Goal: Task Accomplishment & Management: Manage account settings

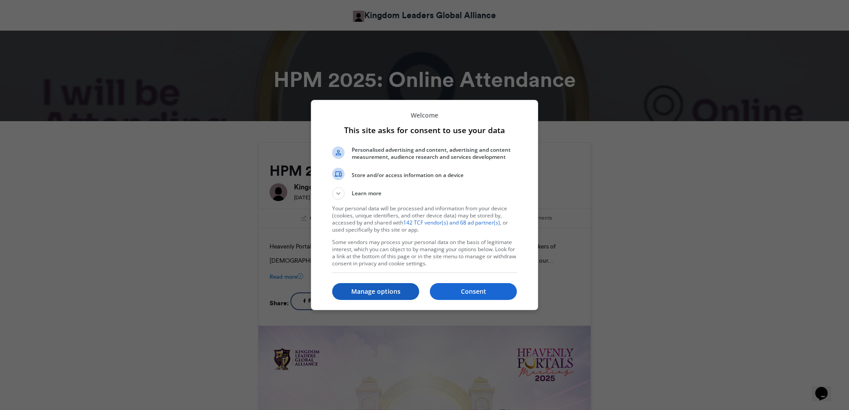
click at [383, 291] on p "Manage options" at bounding box center [375, 291] width 87 height 9
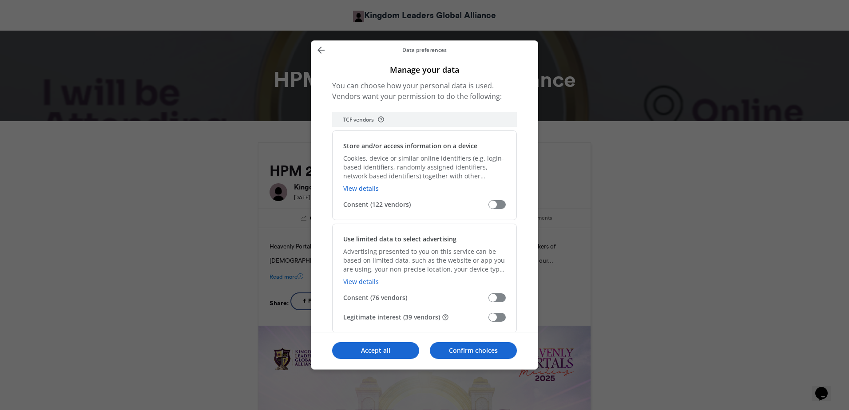
scroll to position [133, 0]
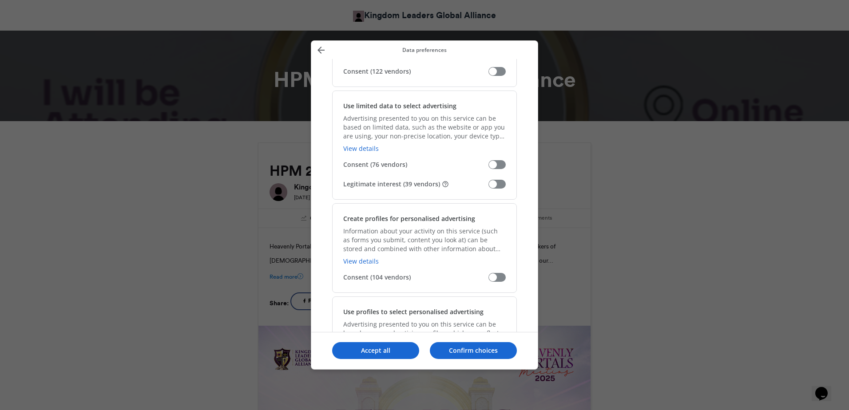
click at [497, 188] on span "Manage your data" at bounding box center [496, 184] width 17 height 9
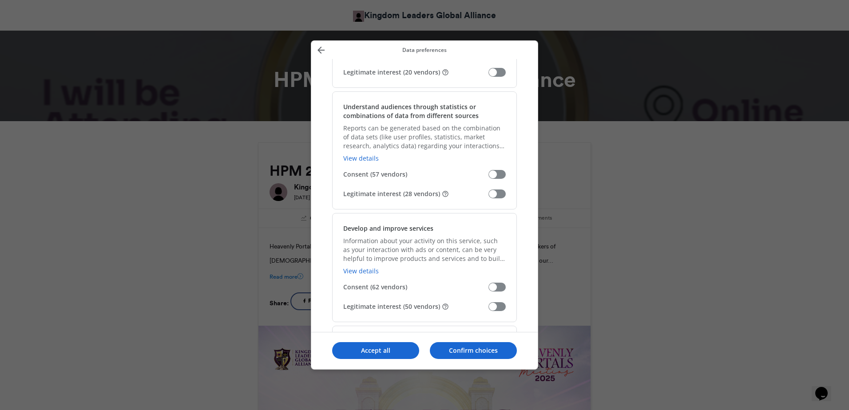
scroll to position [666, 0]
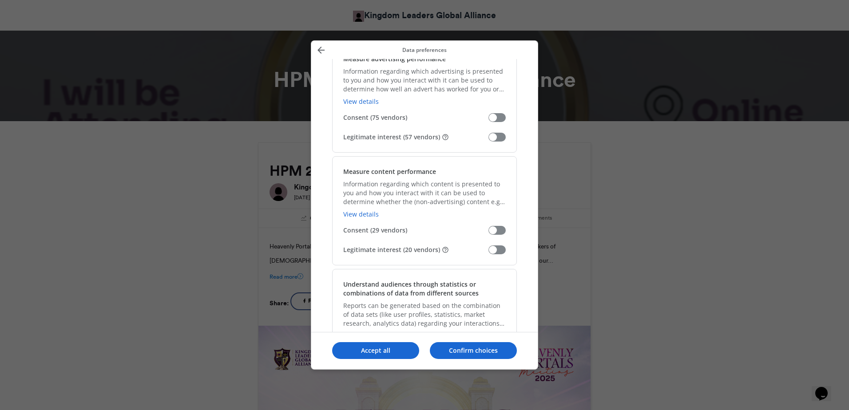
click at [498, 142] on span "Manage your data" at bounding box center [496, 137] width 17 height 9
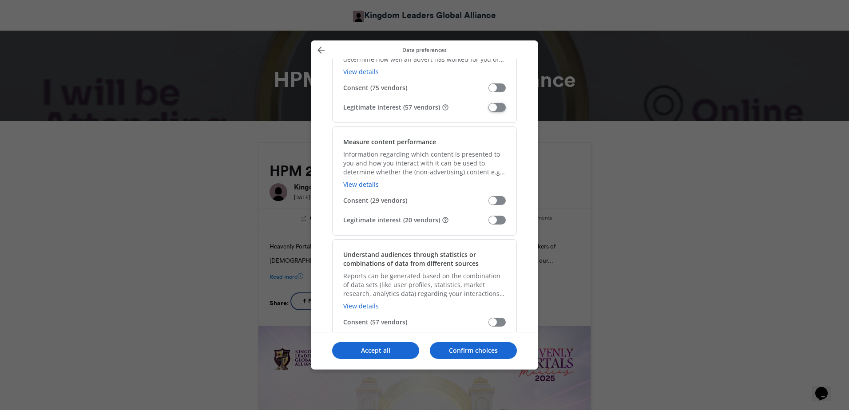
scroll to position [710, 0]
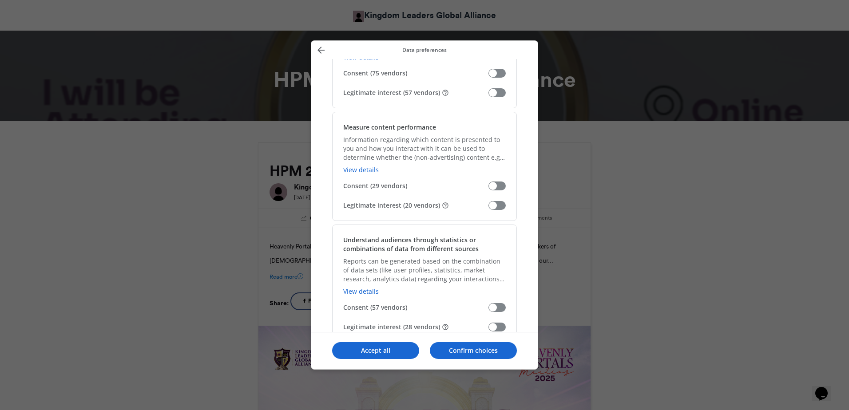
click at [494, 206] on span "Manage your data" at bounding box center [496, 205] width 17 height 9
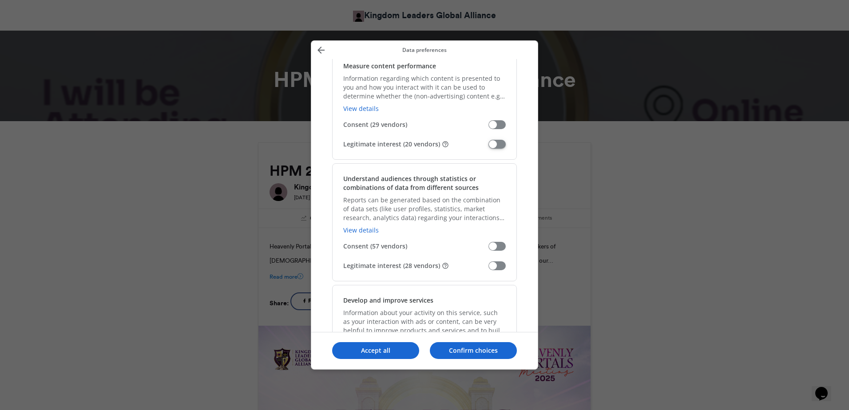
scroll to position [843, 0]
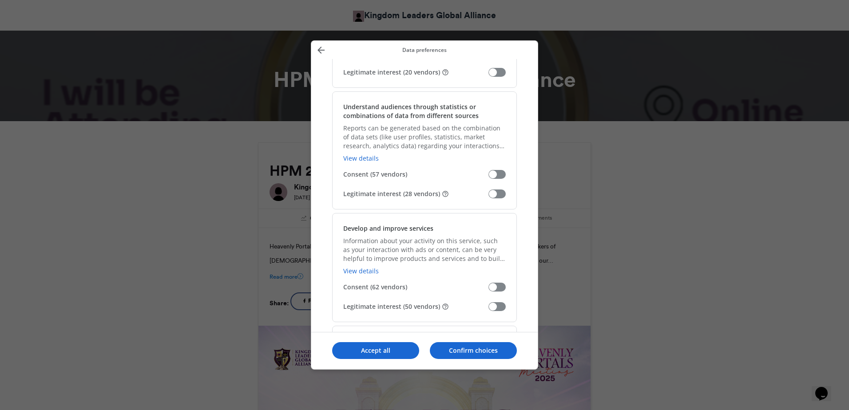
click at [497, 190] on span "Manage your data" at bounding box center [496, 193] width 17 height 9
click at [494, 308] on span "Manage your data" at bounding box center [496, 306] width 17 height 9
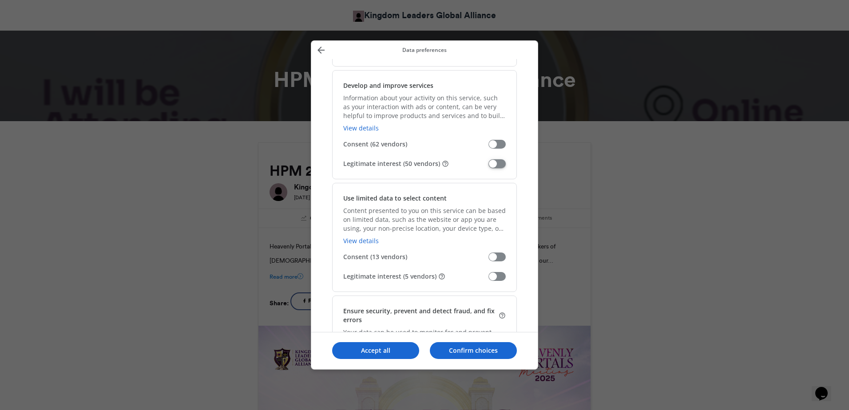
scroll to position [1065, 0]
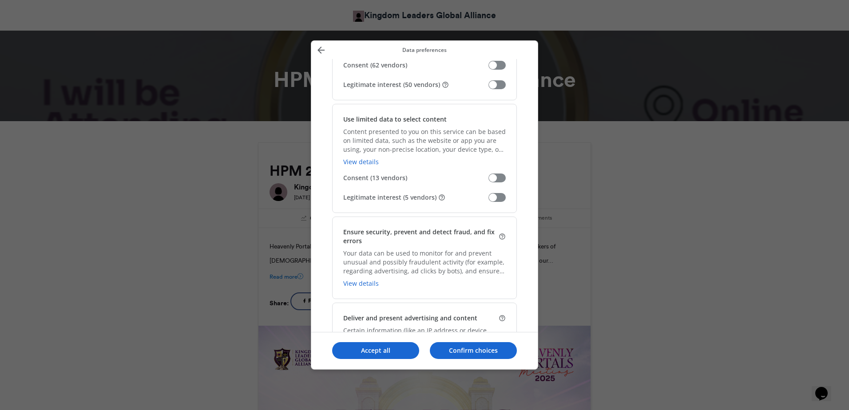
click at [496, 196] on span "Manage your data" at bounding box center [496, 197] width 17 height 9
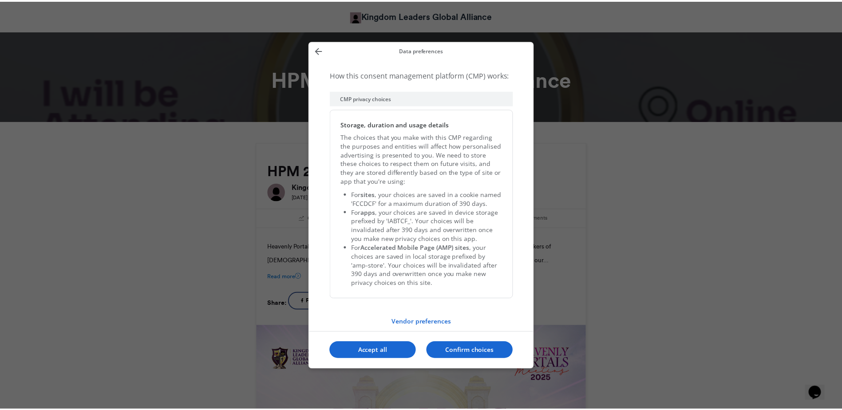
scroll to position [1803, 0]
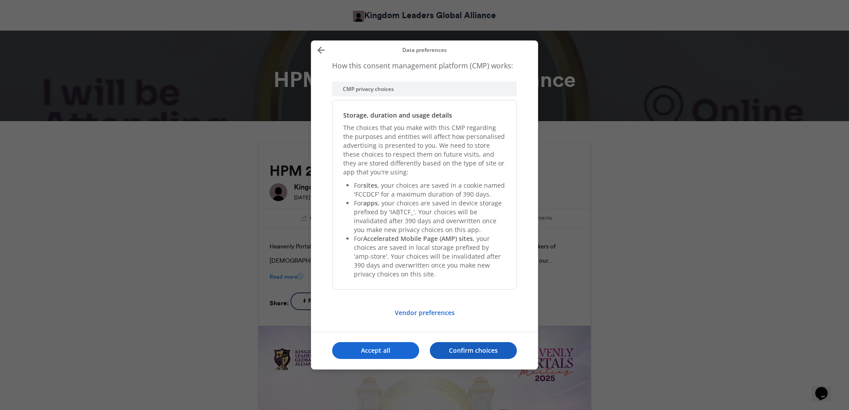
click at [463, 348] on p "Confirm choices" at bounding box center [473, 350] width 87 height 9
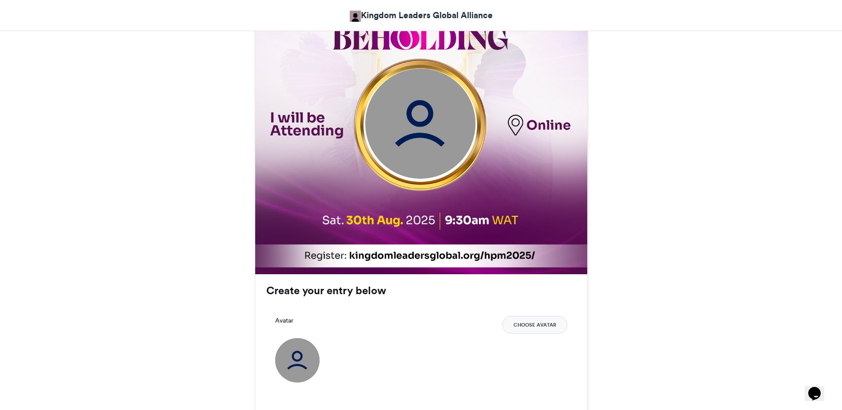
scroll to position [399, 0]
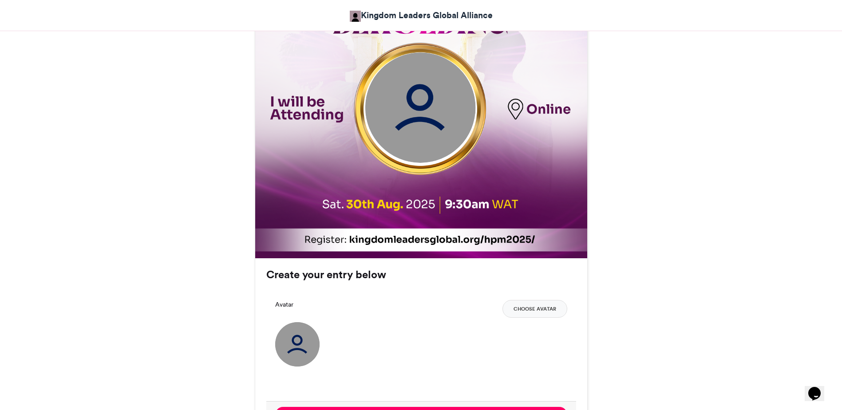
click at [427, 126] on img at bounding box center [420, 108] width 111 height 111
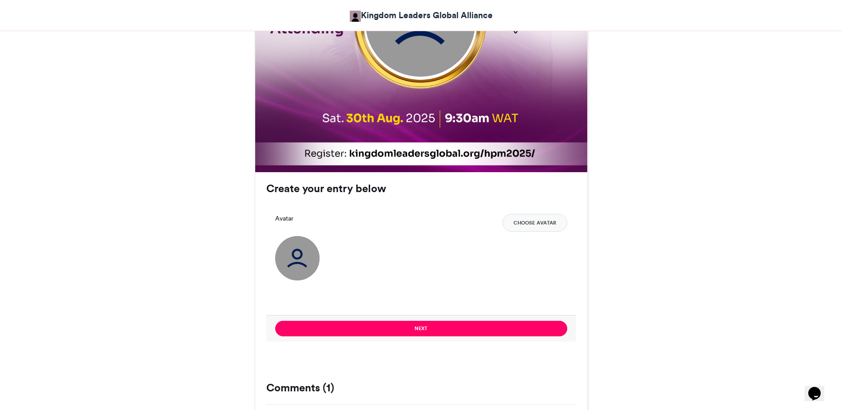
scroll to position [577, 0]
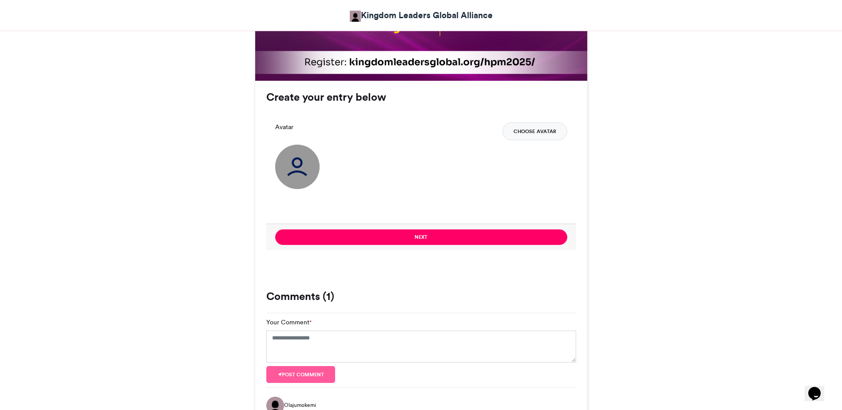
click at [517, 128] on button "Choose Avatar" at bounding box center [534, 131] width 65 height 18
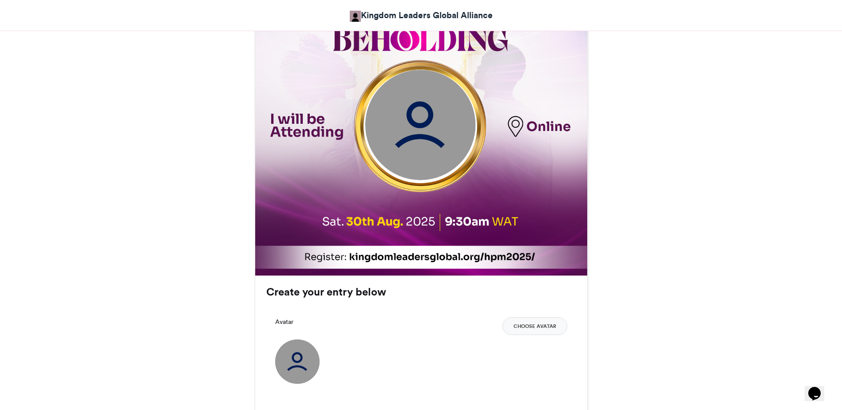
scroll to position [309, 0]
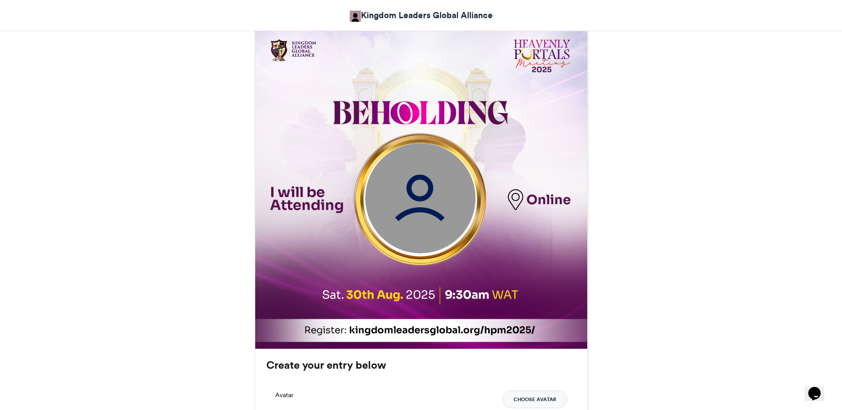
click at [534, 393] on button "Choose Avatar" at bounding box center [534, 400] width 65 height 18
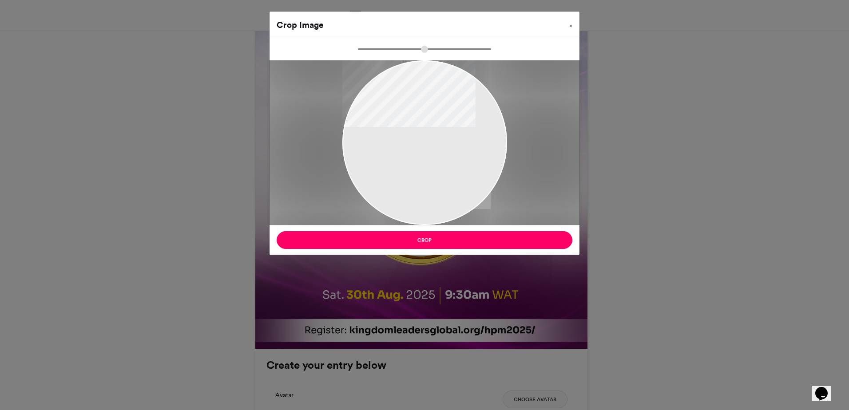
type input "******"
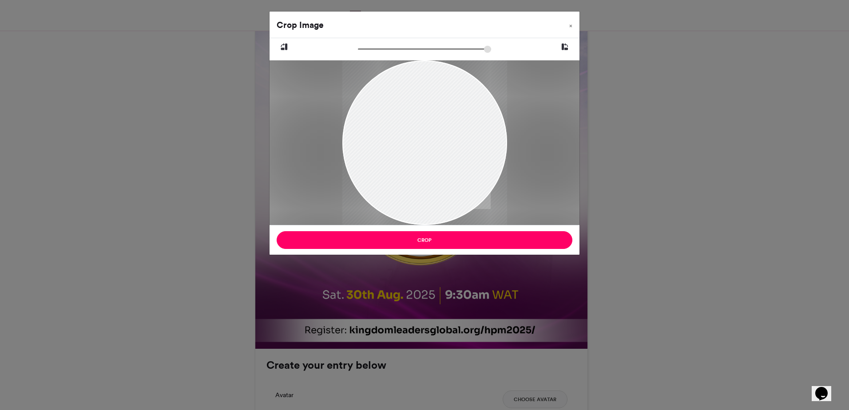
drag, startPoint x: 418, startPoint y: 162, endPoint x: 405, endPoint y: 187, distance: 27.8
click at [405, 187] on div at bounding box center [424, 165] width 165 height 229
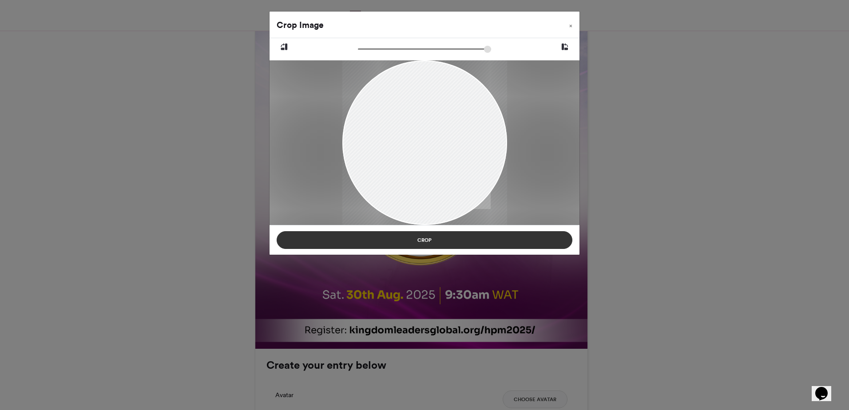
click at [426, 237] on button "Crop" at bounding box center [424, 240] width 296 height 18
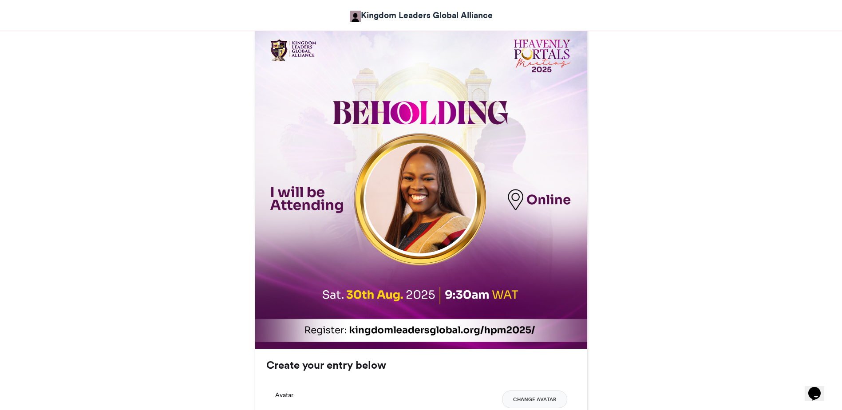
click at [496, 166] on img at bounding box center [419, 183] width 335 height 335
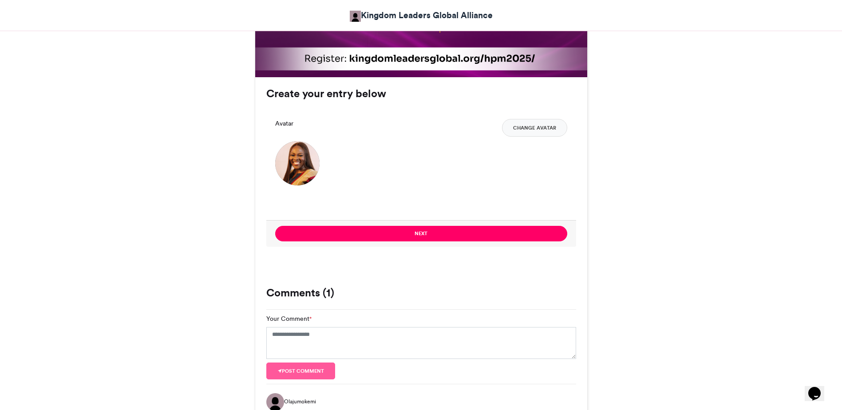
scroll to position [620, 0]
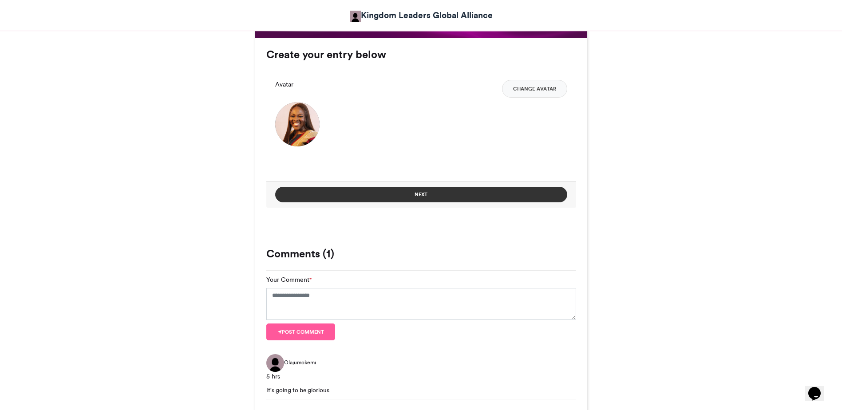
click at [406, 193] on button "Next" at bounding box center [421, 195] width 292 height 16
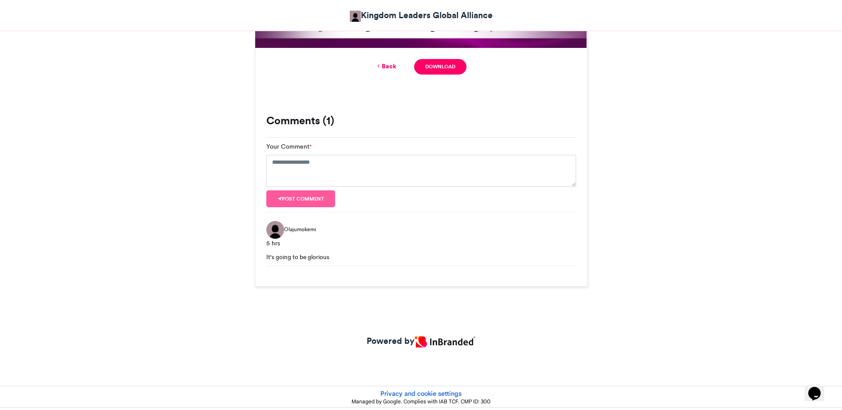
scroll to position [173, 0]
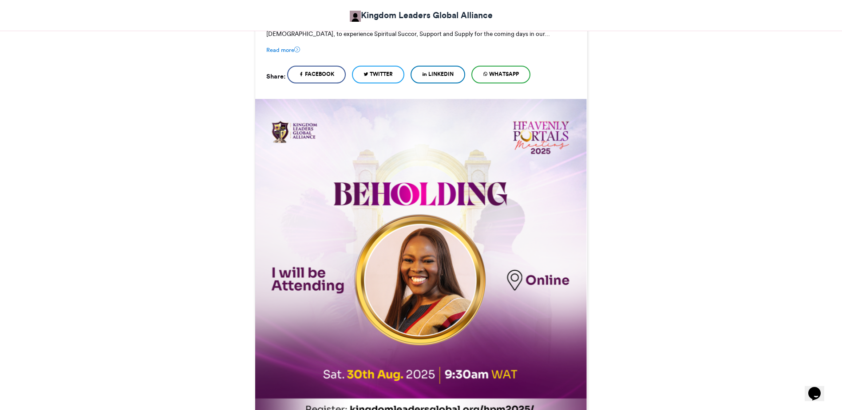
scroll to position [311, 0]
